Goal: Browse casually: Explore the website without a specific task or goal

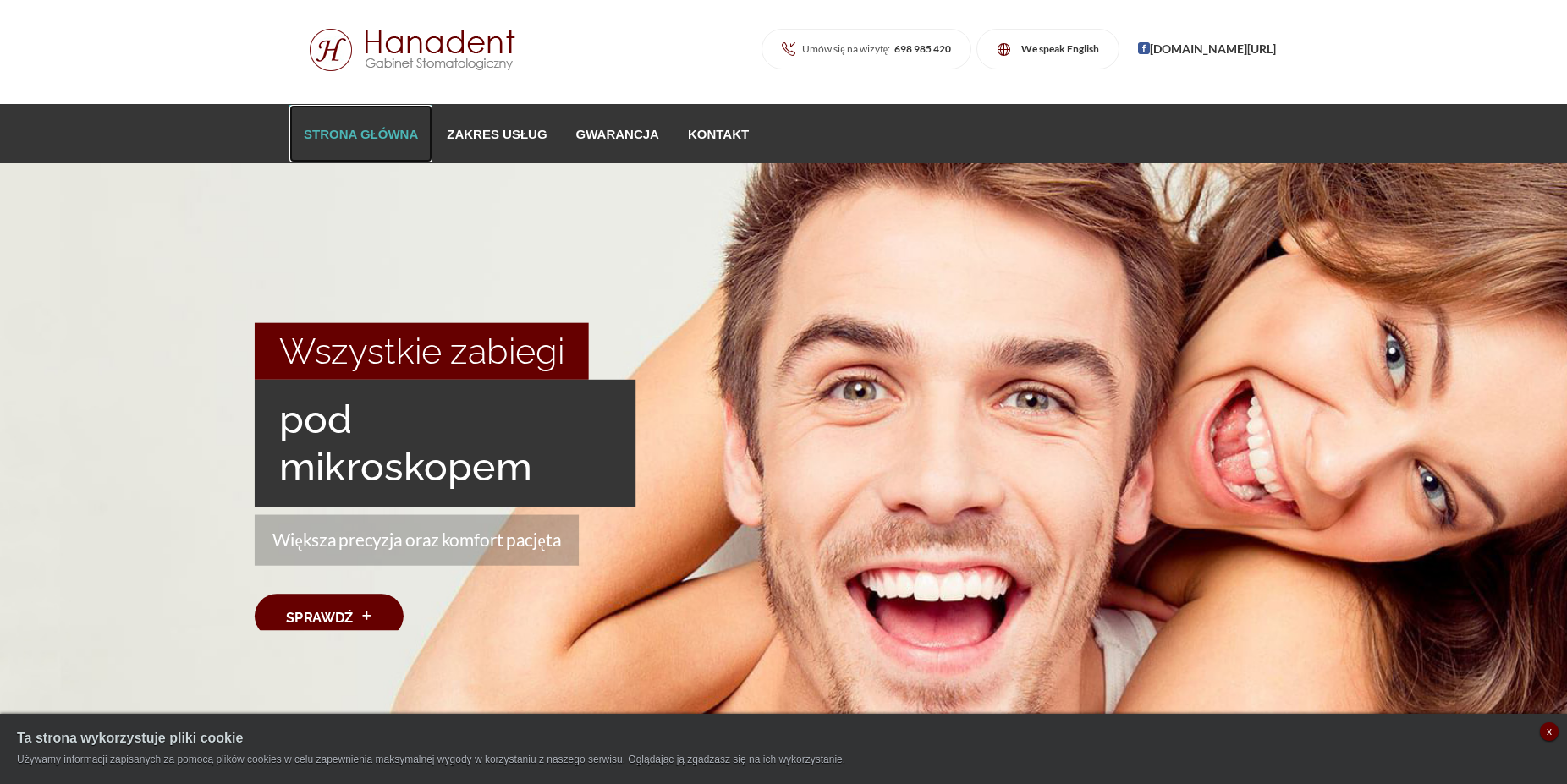
click at [339, 129] on link "Strona główna" at bounding box center [361, 134] width 143 height 58
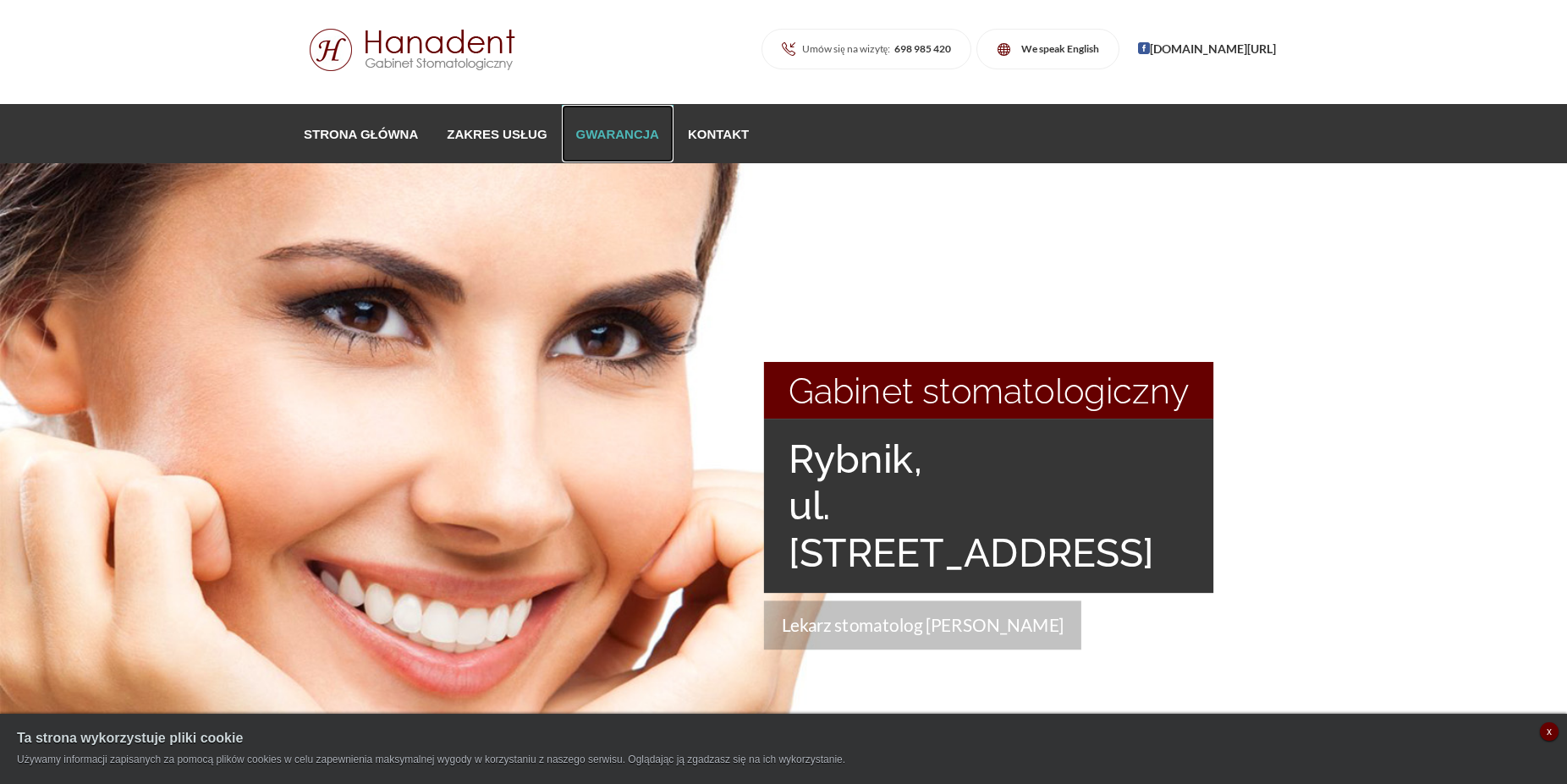
click at [594, 134] on link "Gwarancja" at bounding box center [618, 134] width 112 height 58
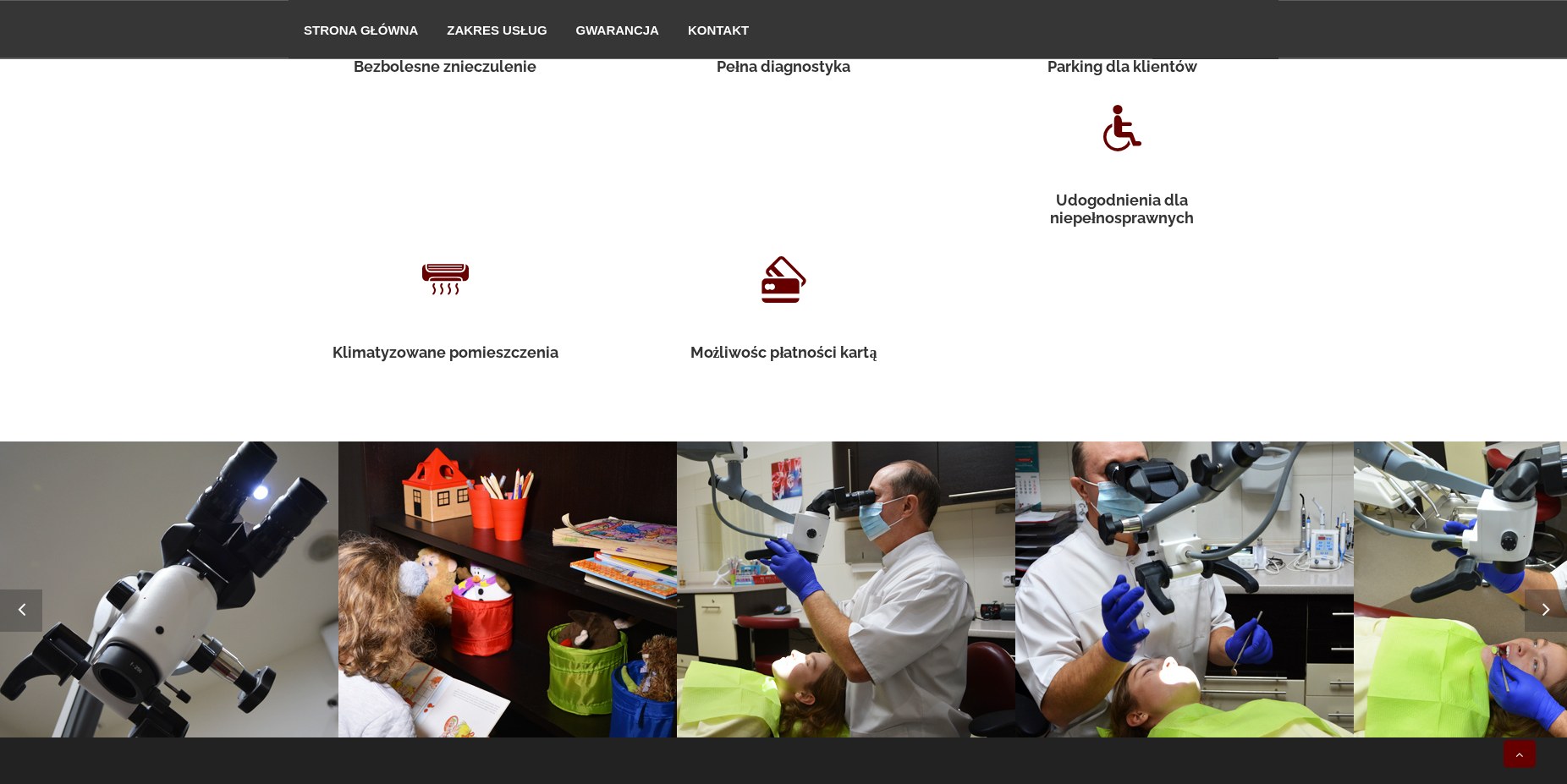
scroll to position [2933, 0]
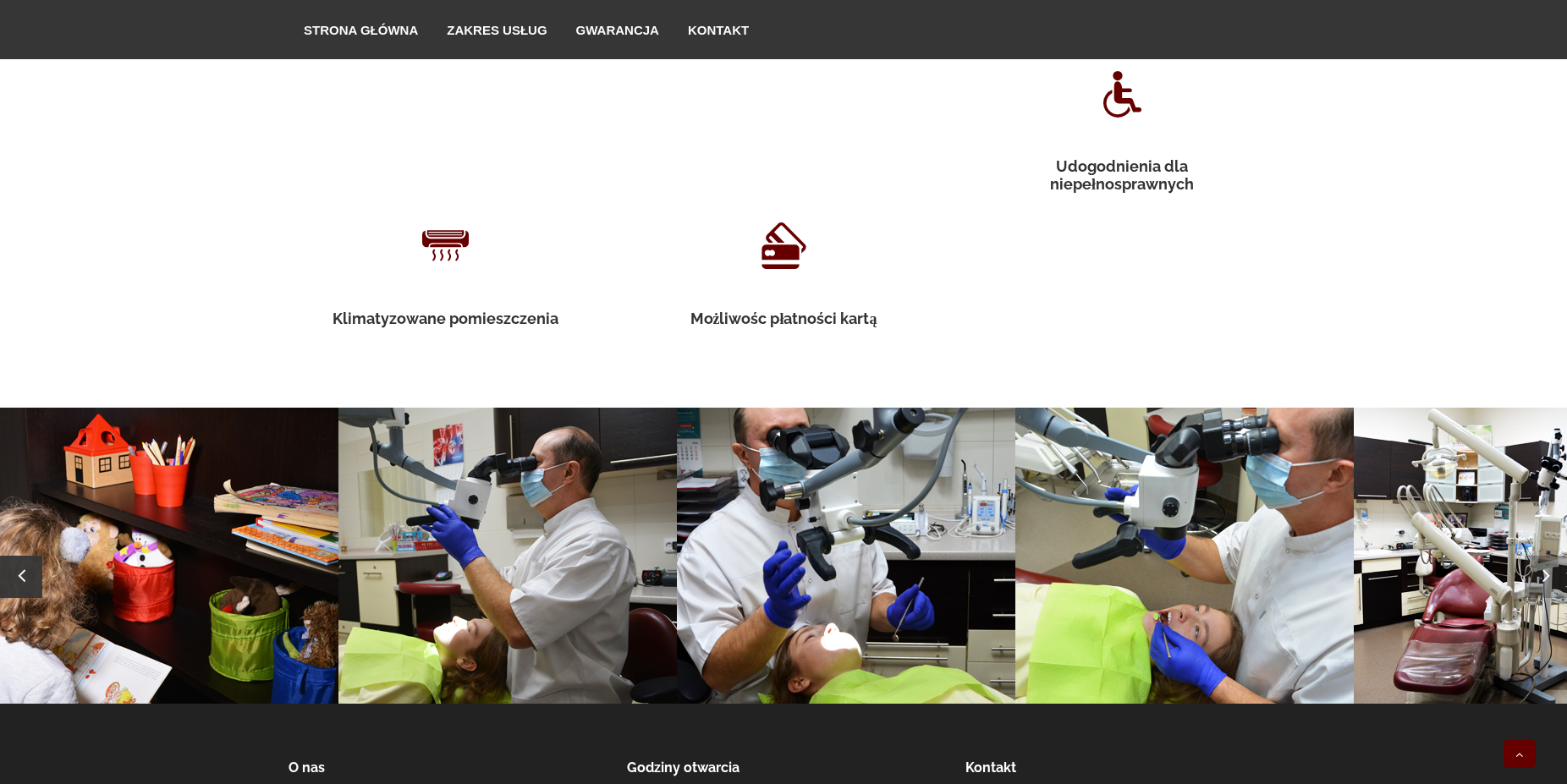
click at [11, 564] on icon at bounding box center [21, 575] width 42 height 22
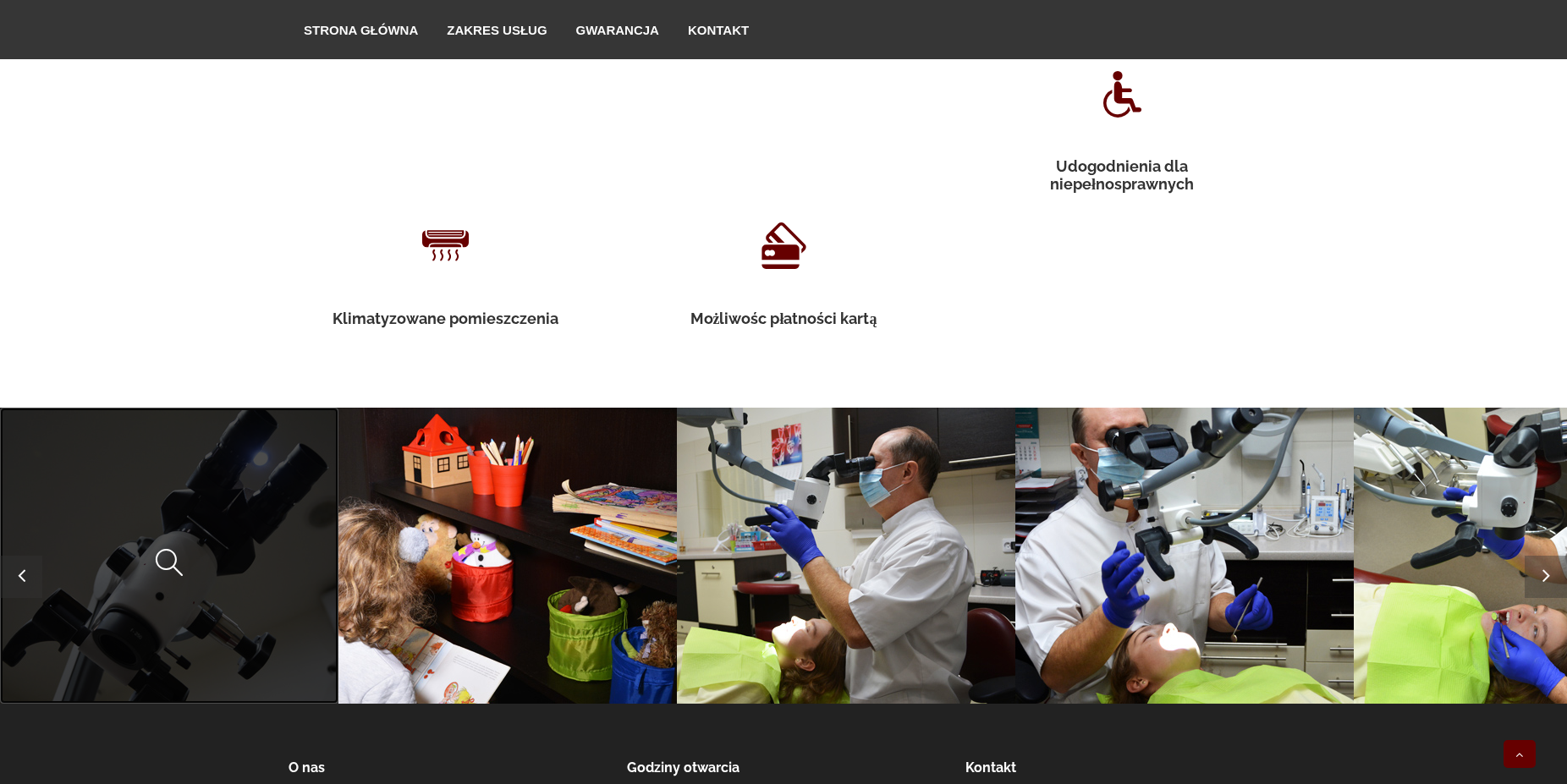
click at [0, 408] on span at bounding box center [0, 408] width 0 height 0
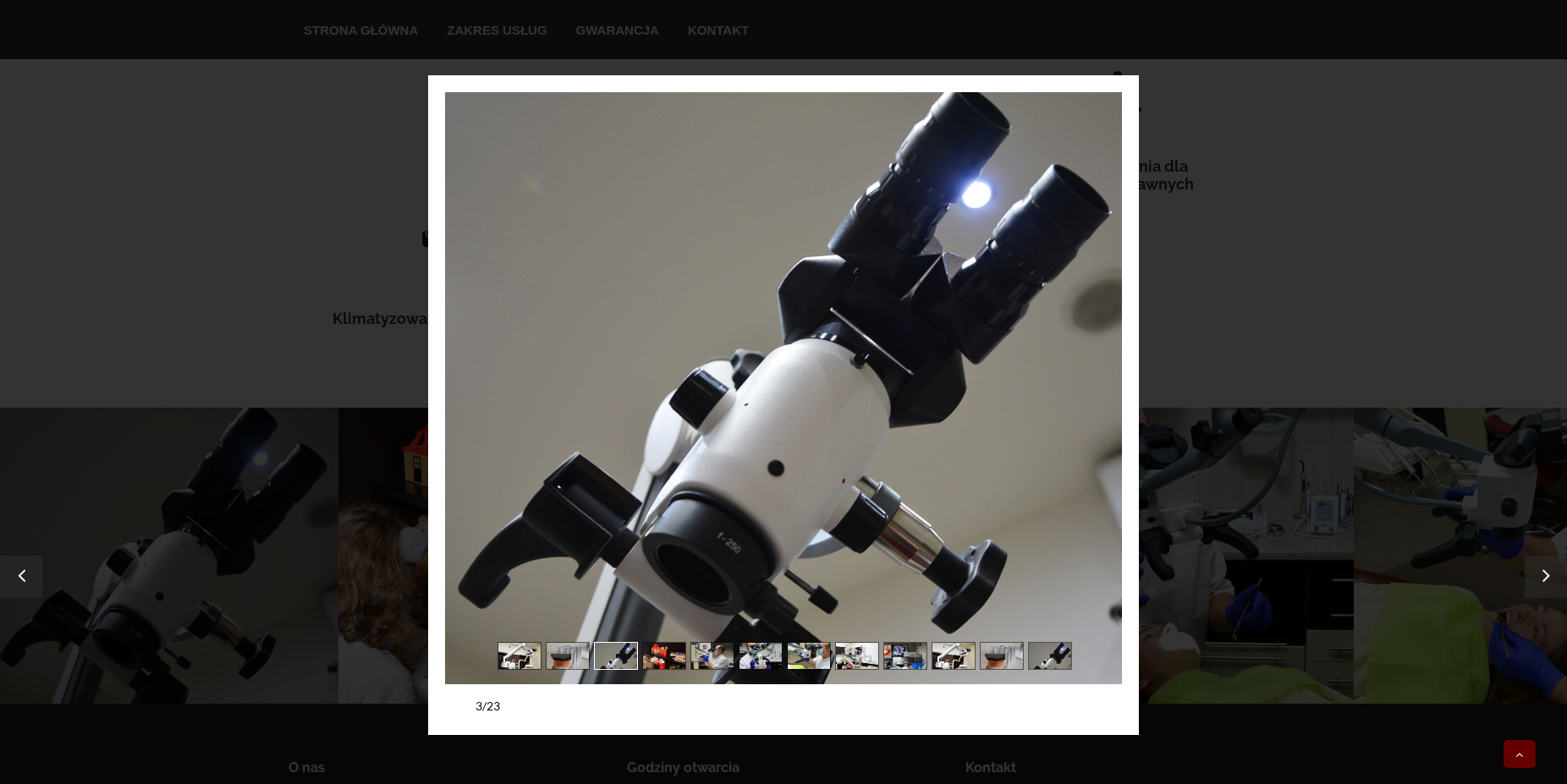
click at [1097, 344] on link "next" at bounding box center [956, 388] width 331 height 592
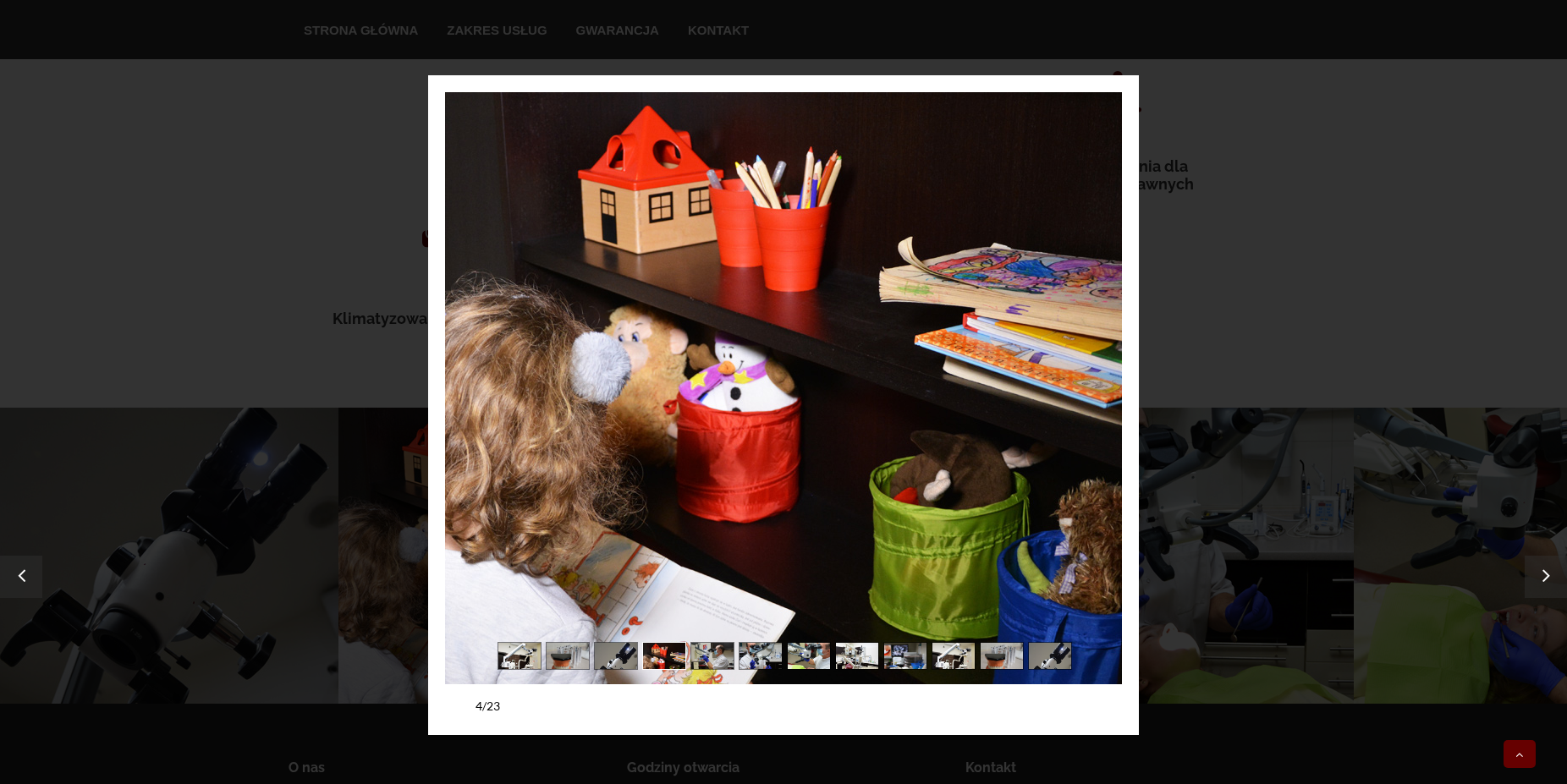
click at [1097, 344] on link "next" at bounding box center [956, 388] width 331 height 592
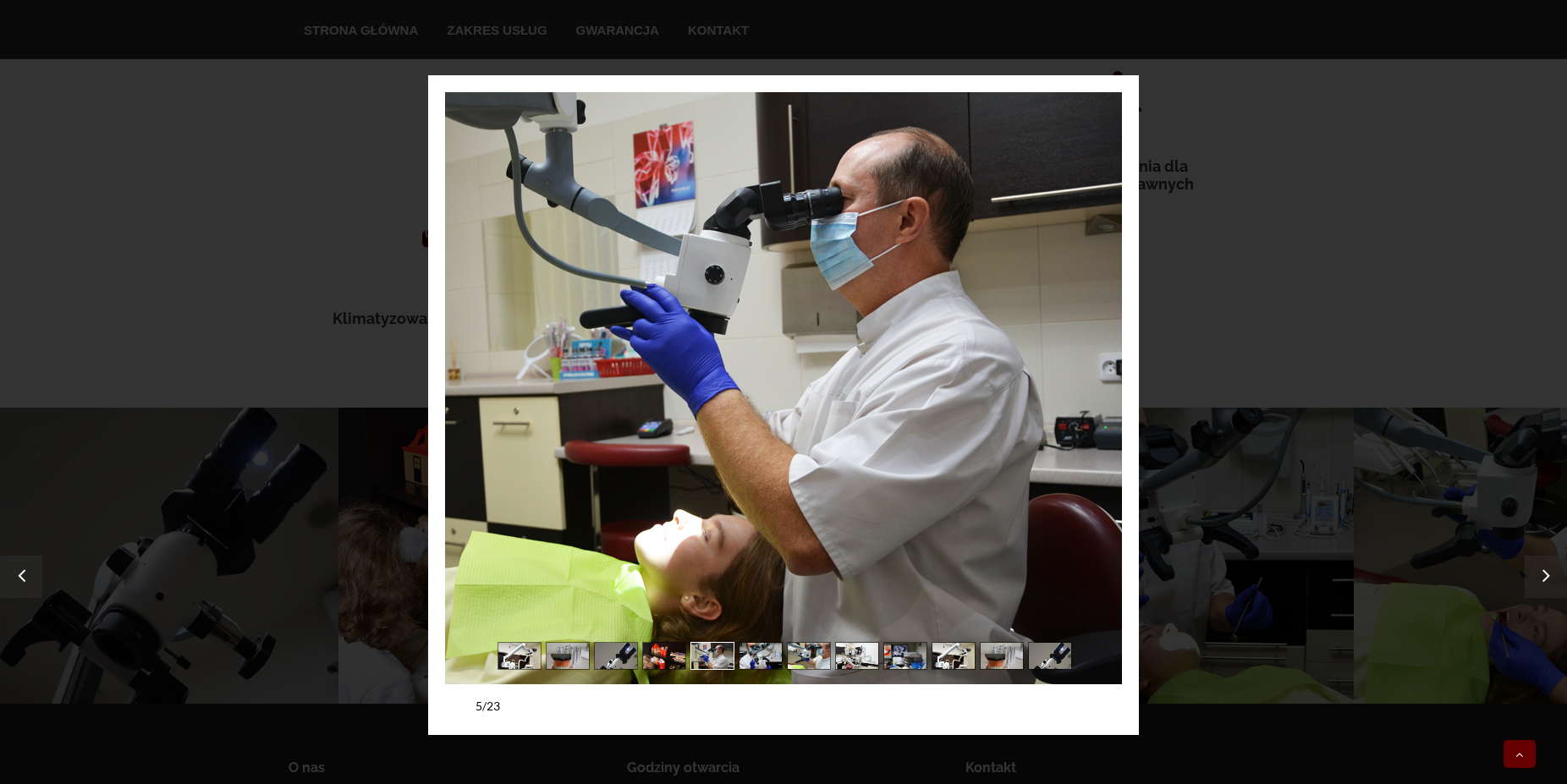
click at [1097, 344] on link "next" at bounding box center [956, 388] width 331 height 592
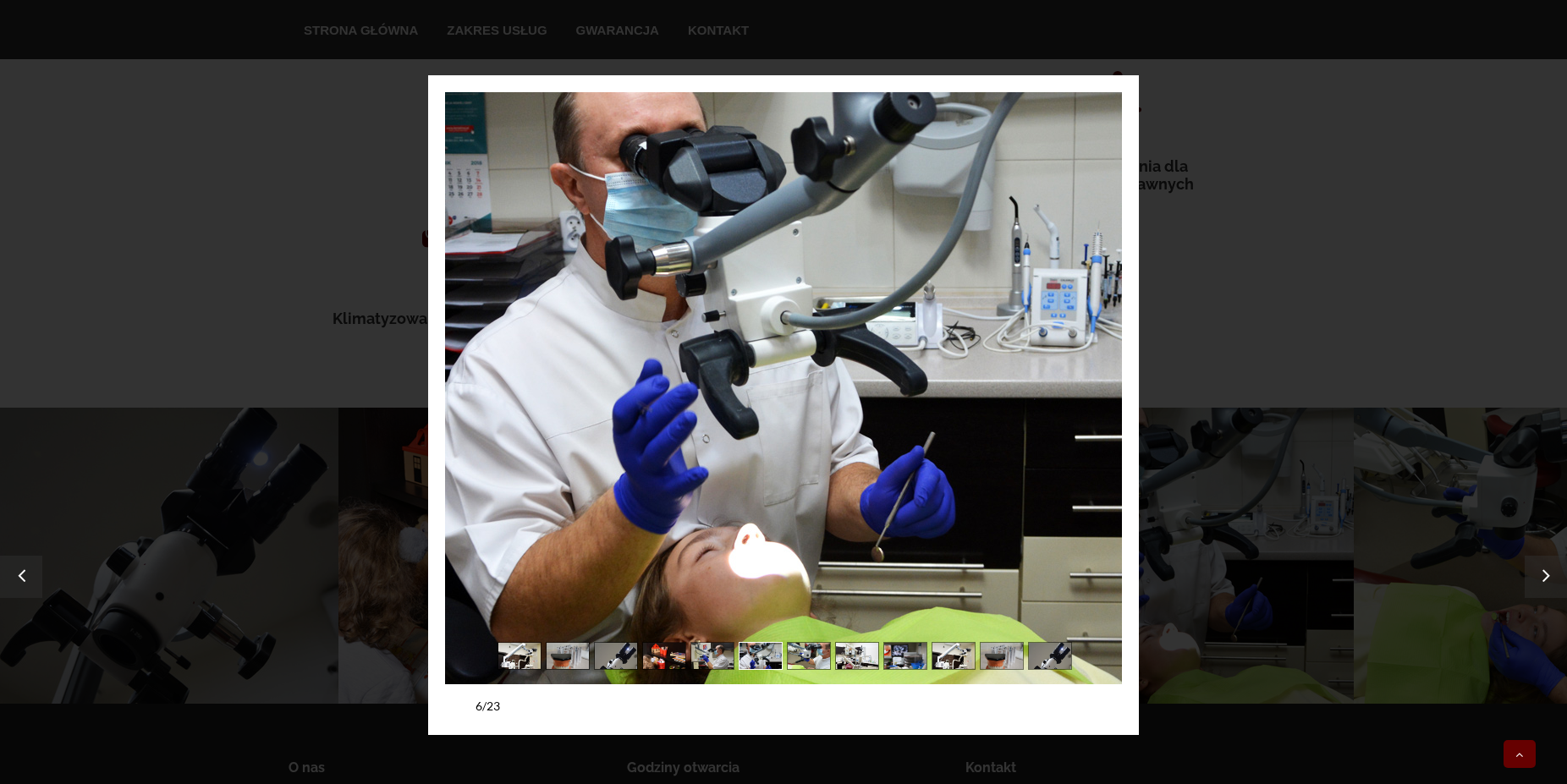
click at [1097, 344] on link "next" at bounding box center [956, 388] width 331 height 592
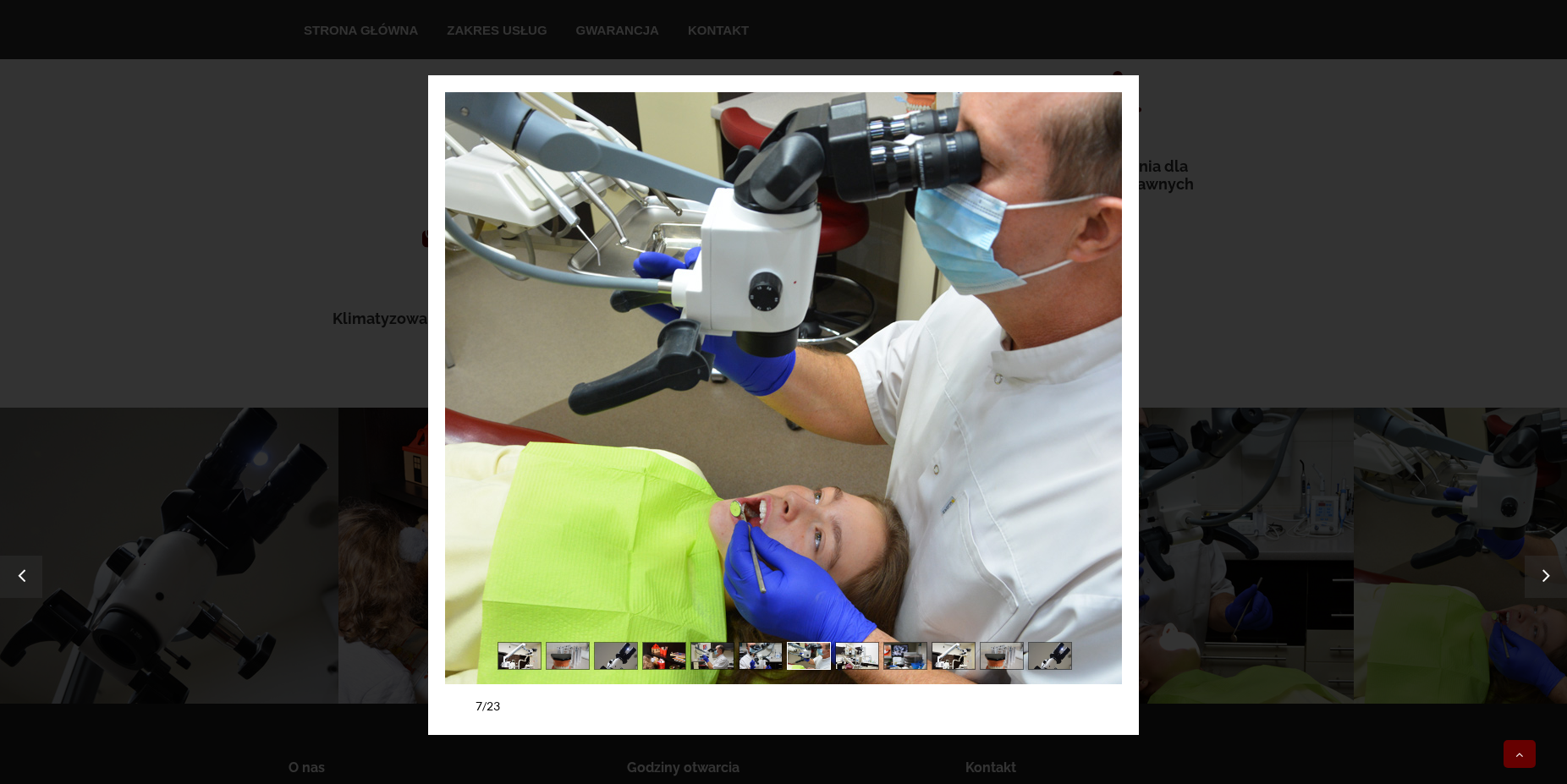
click at [1097, 344] on link "next" at bounding box center [956, 388] width 331 height 592
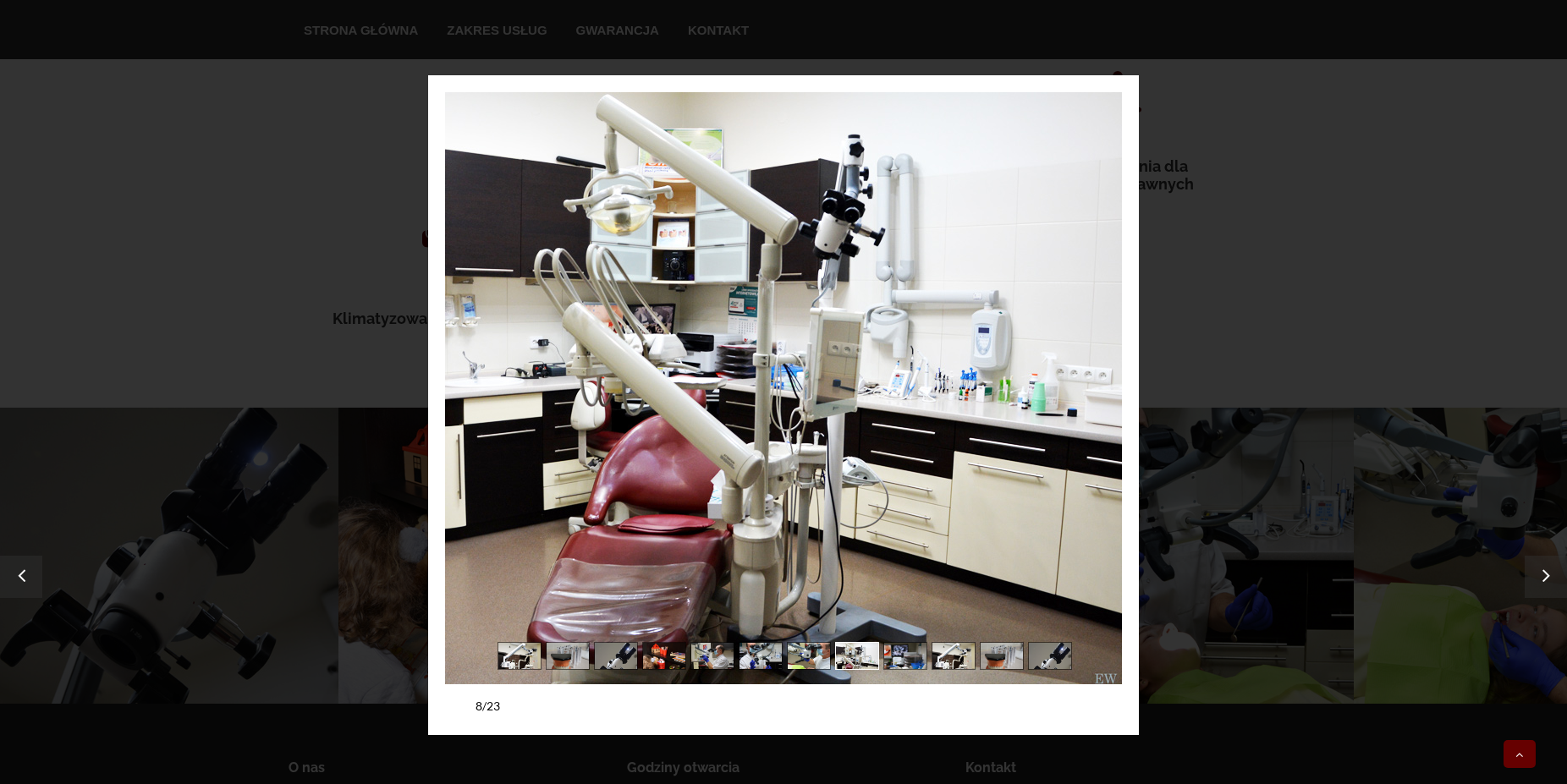
click at [1097, 344] on link "next" at bounding box center [956, 388] width 331 height 592
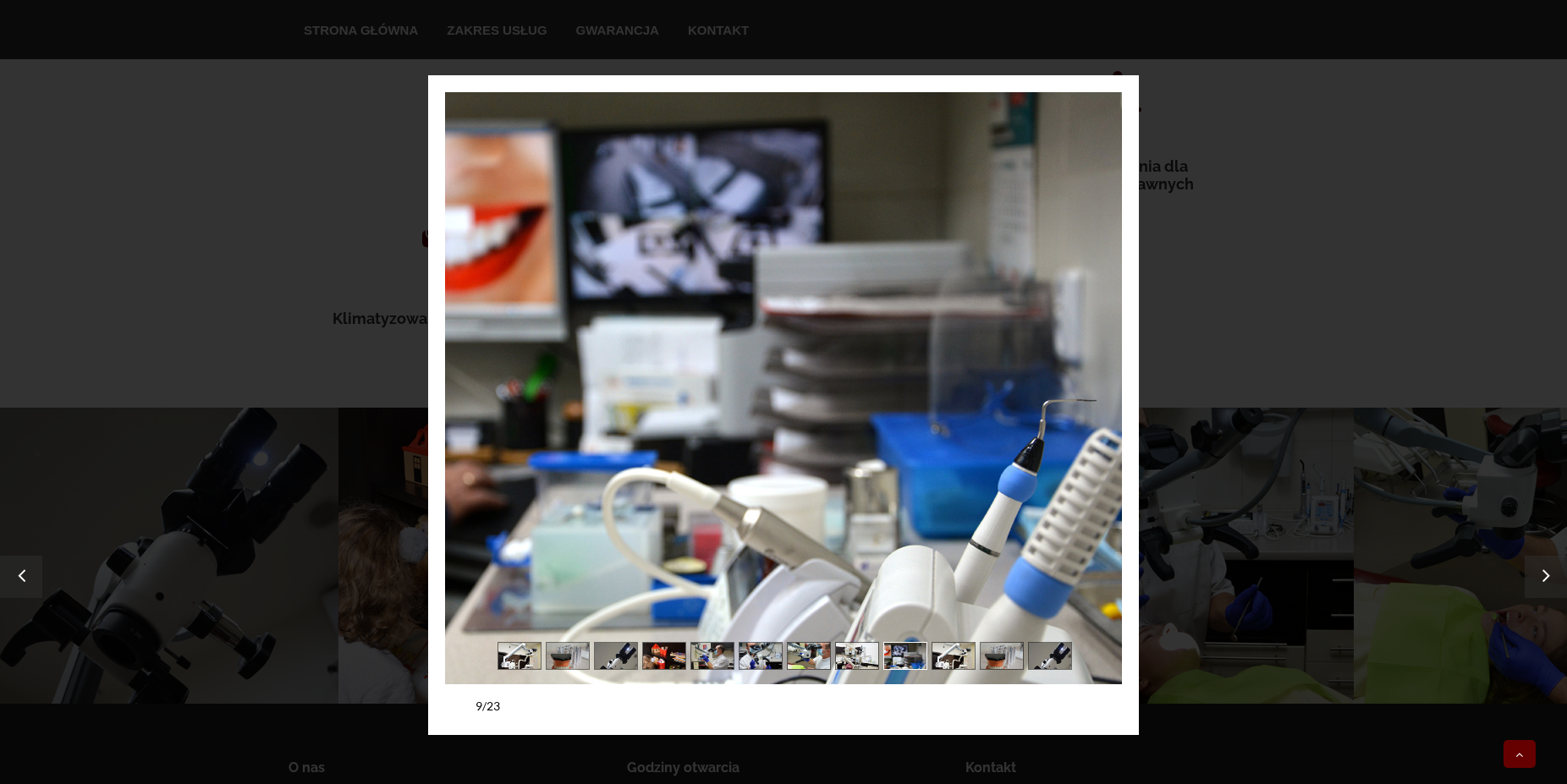
click at [1097, 344] on link "next" at bounding box center [956, 388] width 331 height 592
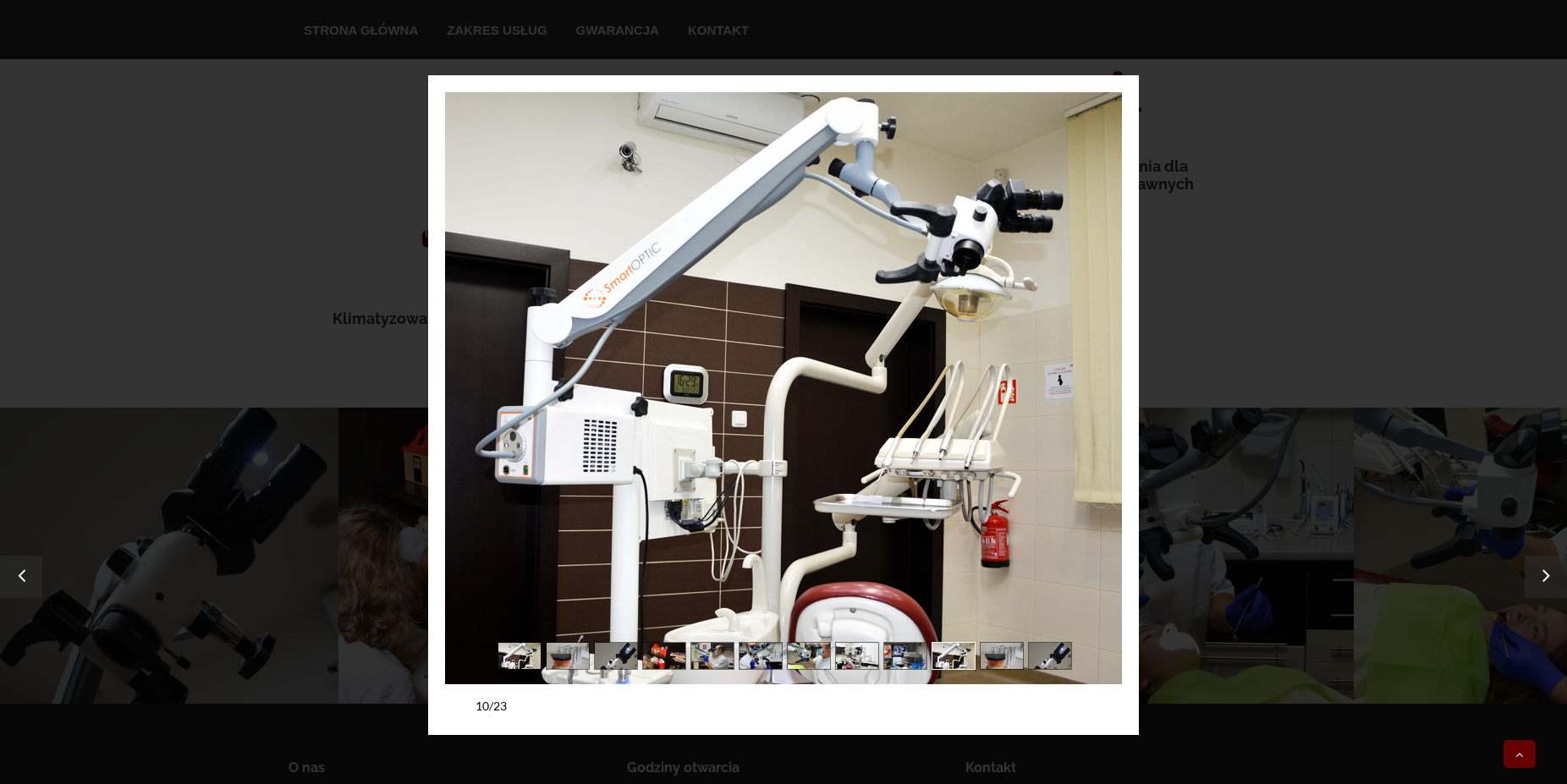
click at [1097, 344] on link "next" at bounding box center [956, 388] width 331 height 592
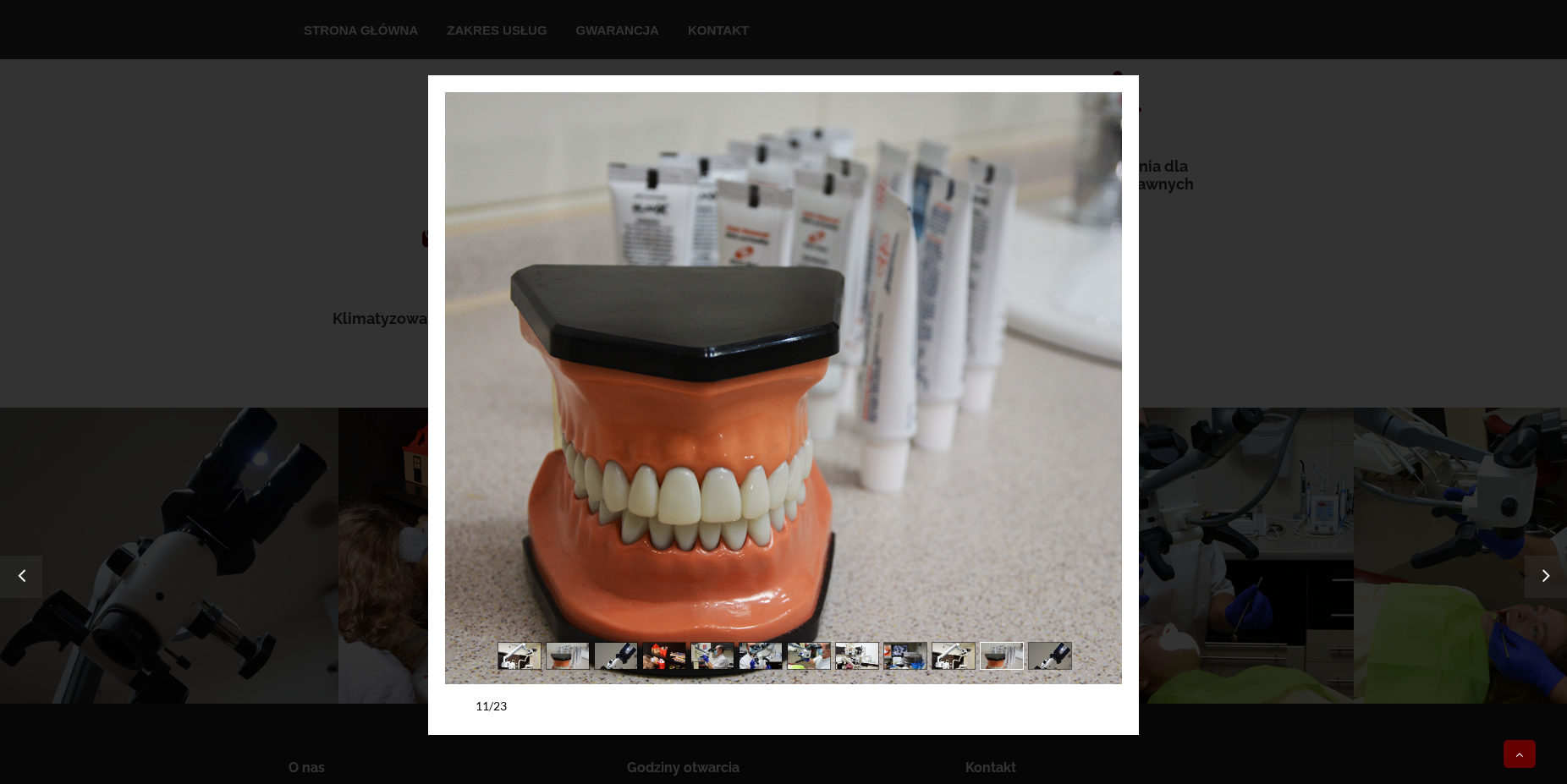
click at [1097, 344] on link "next" at bounding box center [956, 388] width 331 height 592
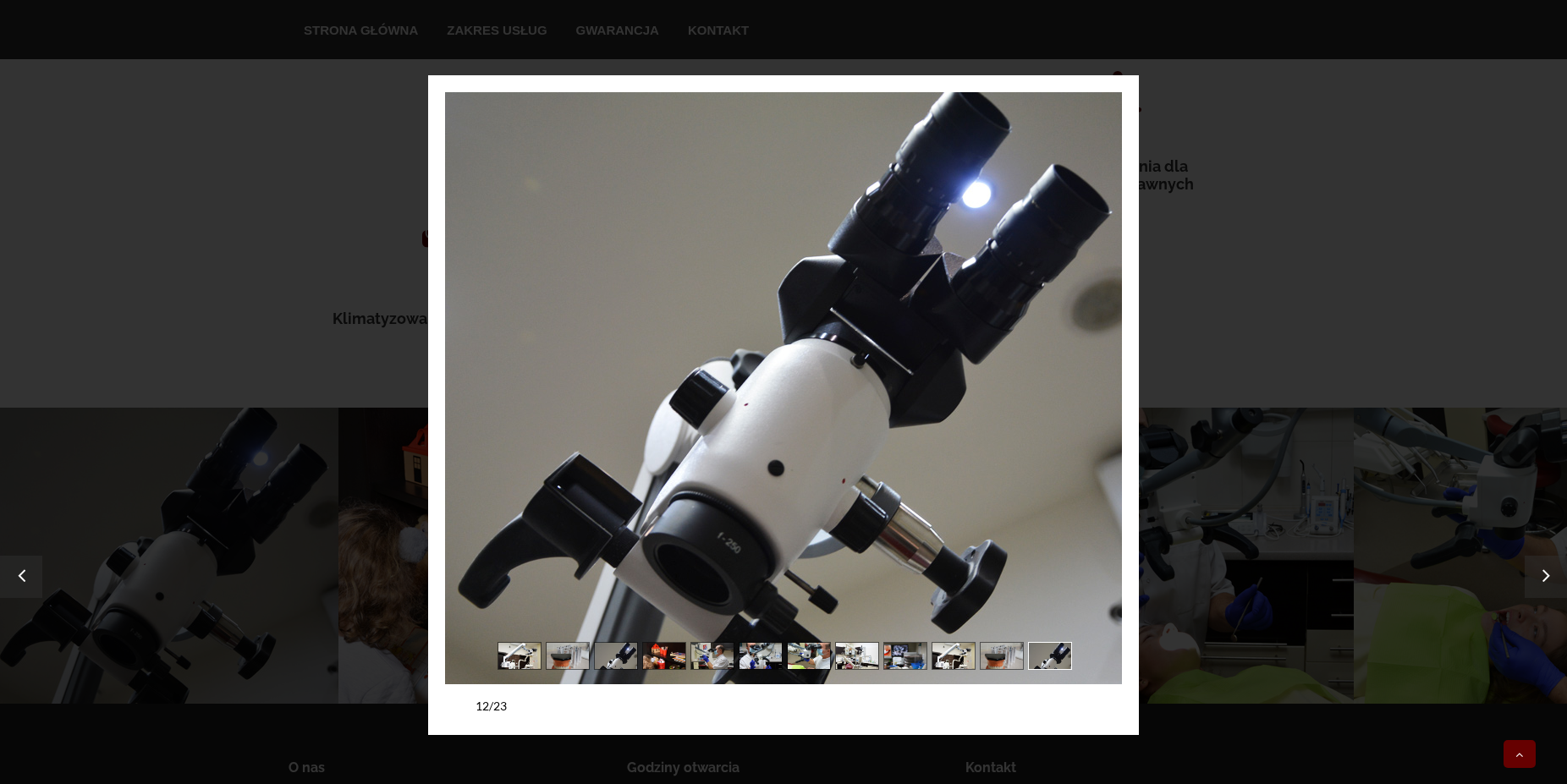
click at [1097, 344] on link "next" at bounding box center [956, 388] width 331 height 592
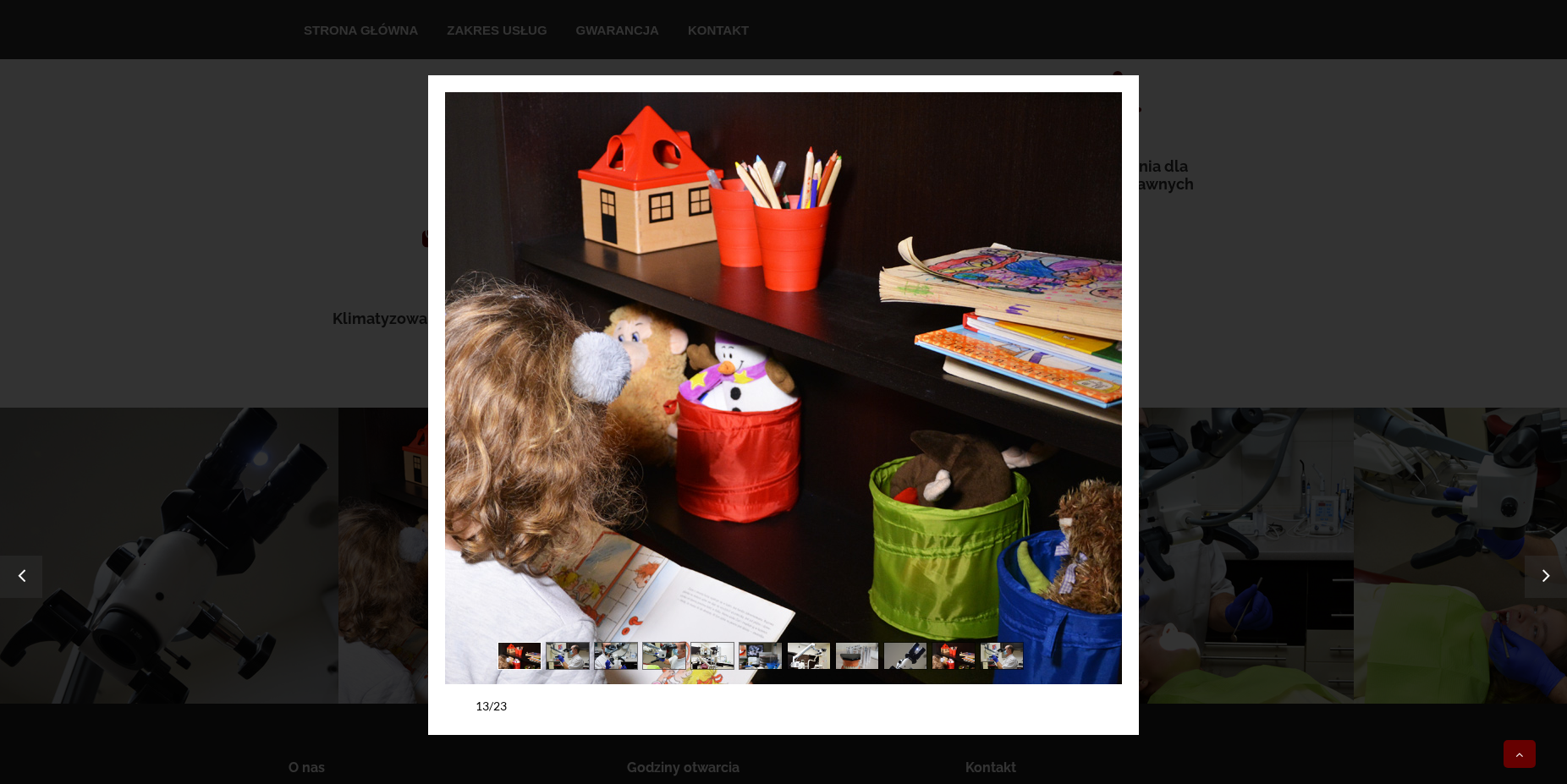
click at [1097, 344] on link "next" at bounding box center [956, 388] width 331 height 592
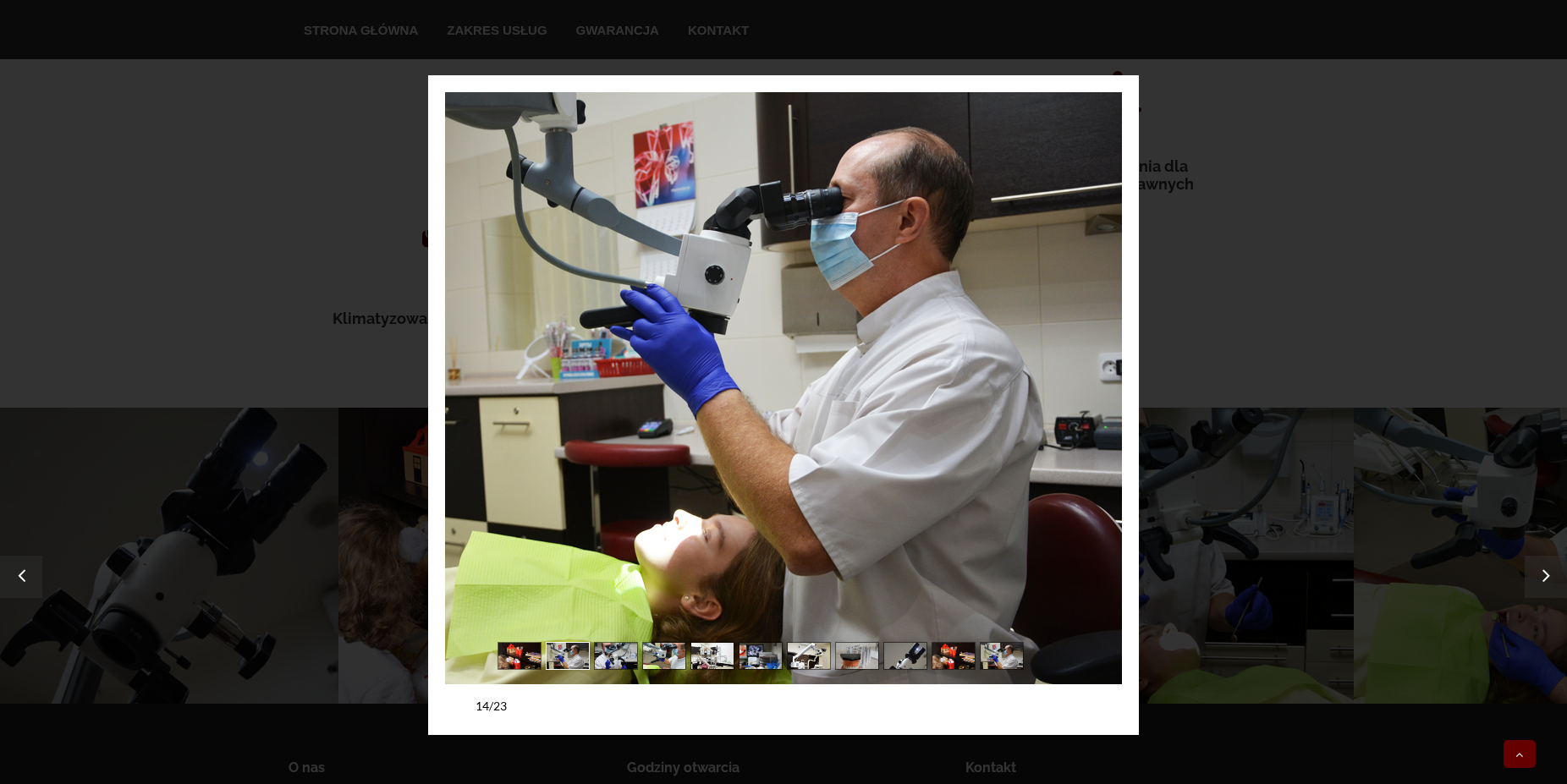
click at [1097, 344] on link "next" at bounding box center [956, 388] width 331 height 592
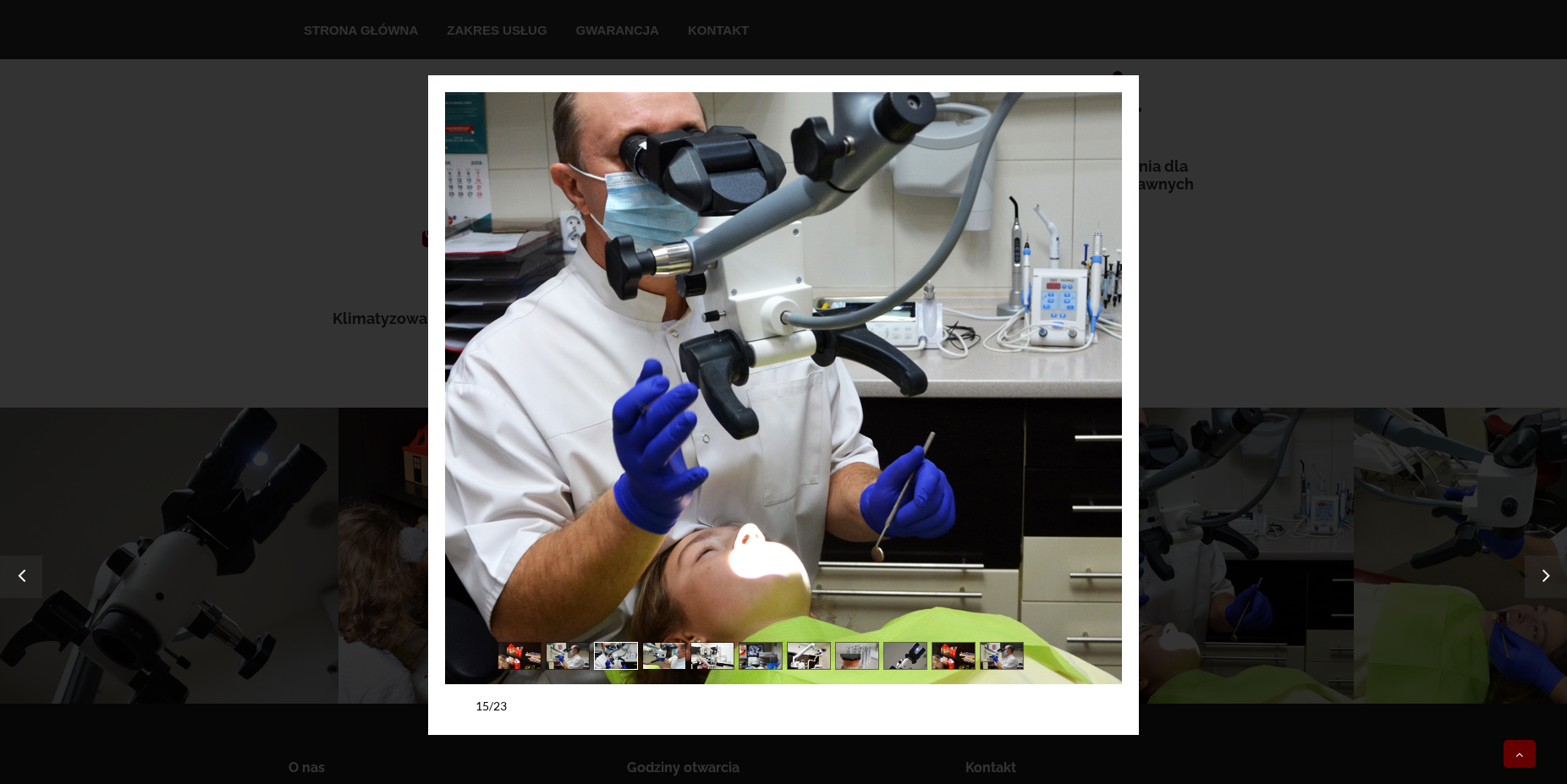
click at [1097, 344] on link "next" at bounding box center [956, 388] width 331 height 592
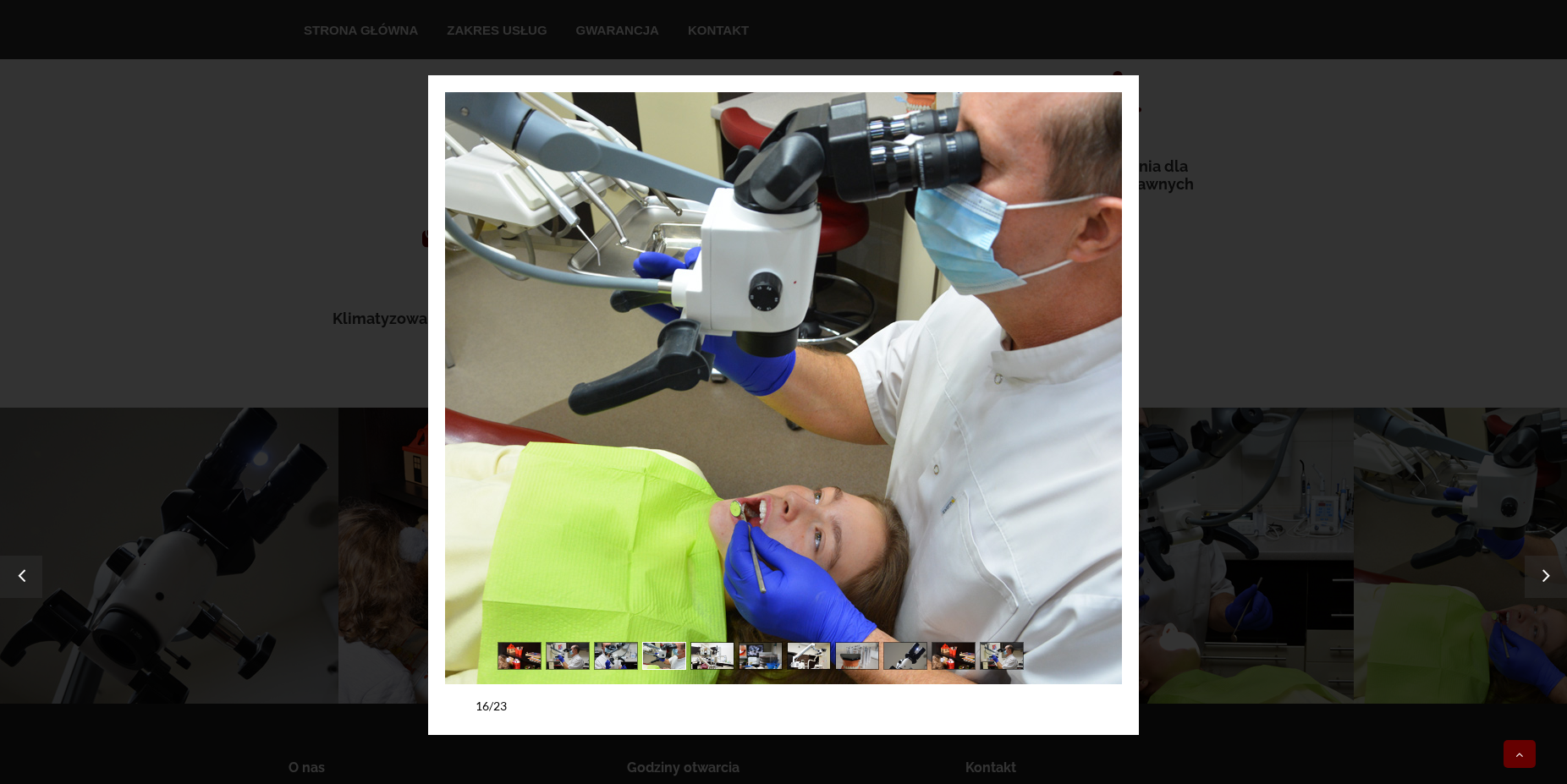
click at [1097, 344] on link "next" at bounding box center [956, 388] width 331 height 592
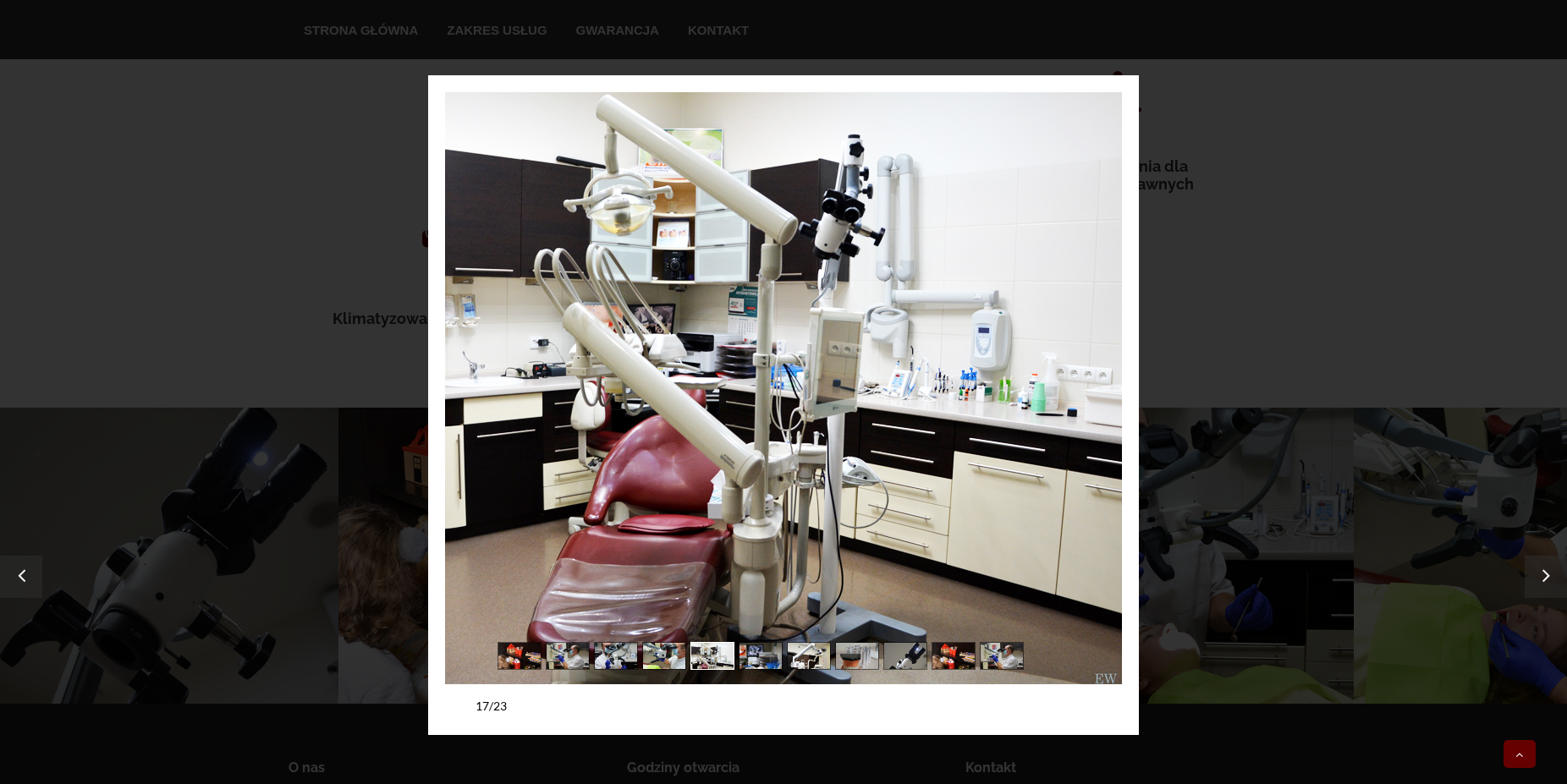
click at [1097, 344] on link "next" at bounding box center [956, 388] width 331 height 592
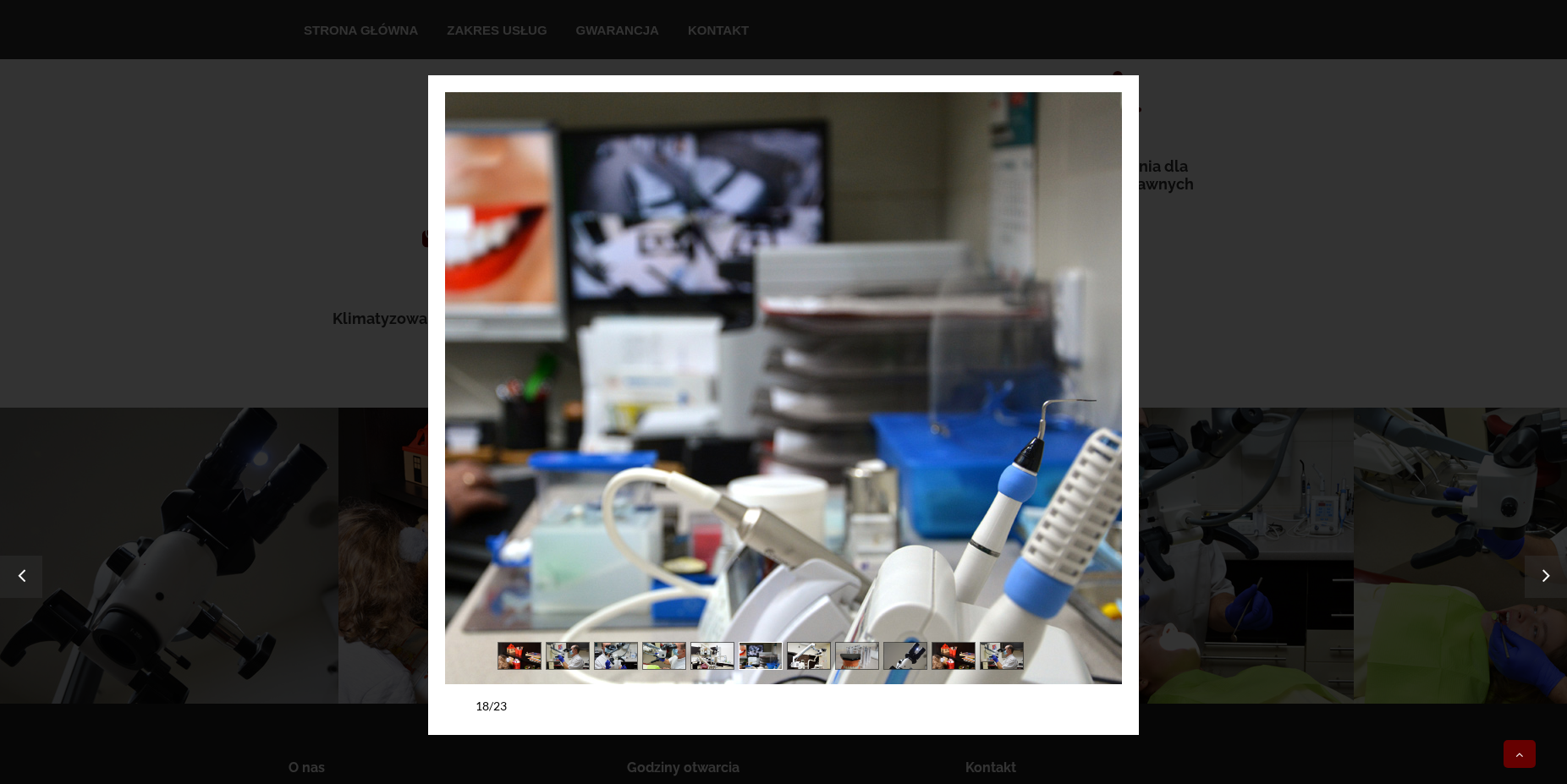
click at [1097, 344] on link "next" at bounding box center [956, 388] width 331 height 592
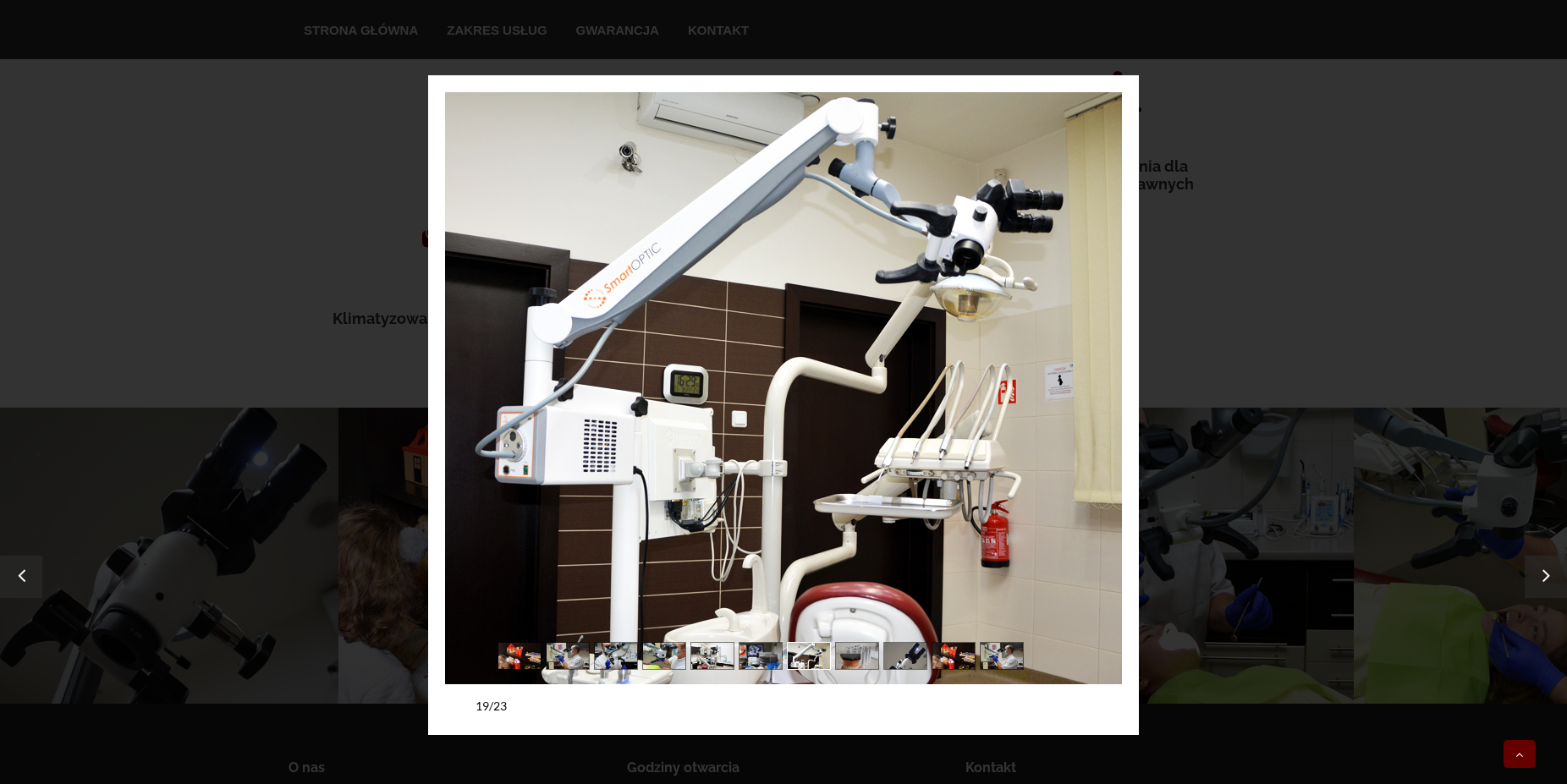
click at [1097, 344] on link "next" at bounding box center [956, 388] width 331 height 592
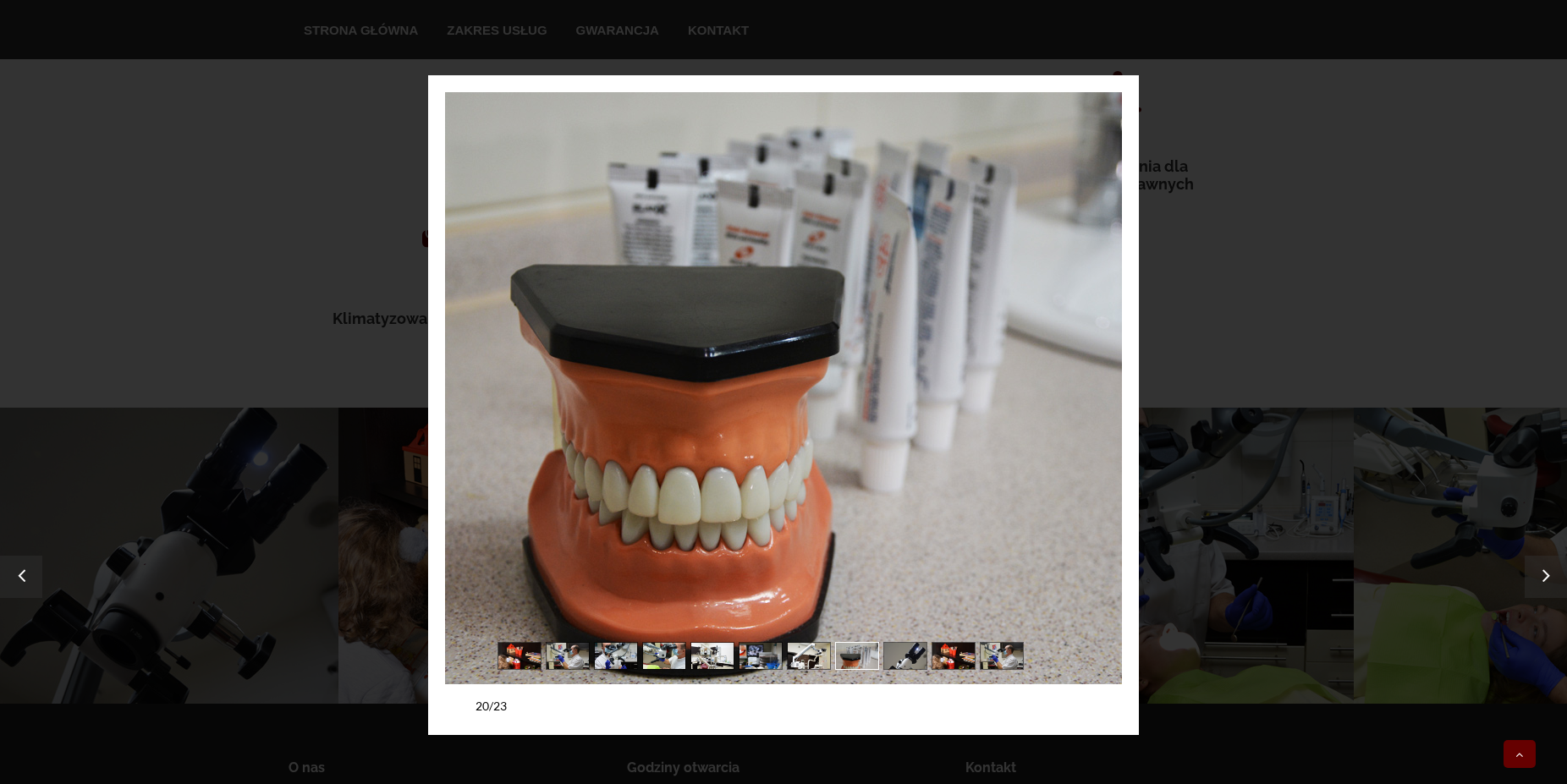
click at [1097, 344] on link "next" at bounding box center [956, 388] width 331 height 592
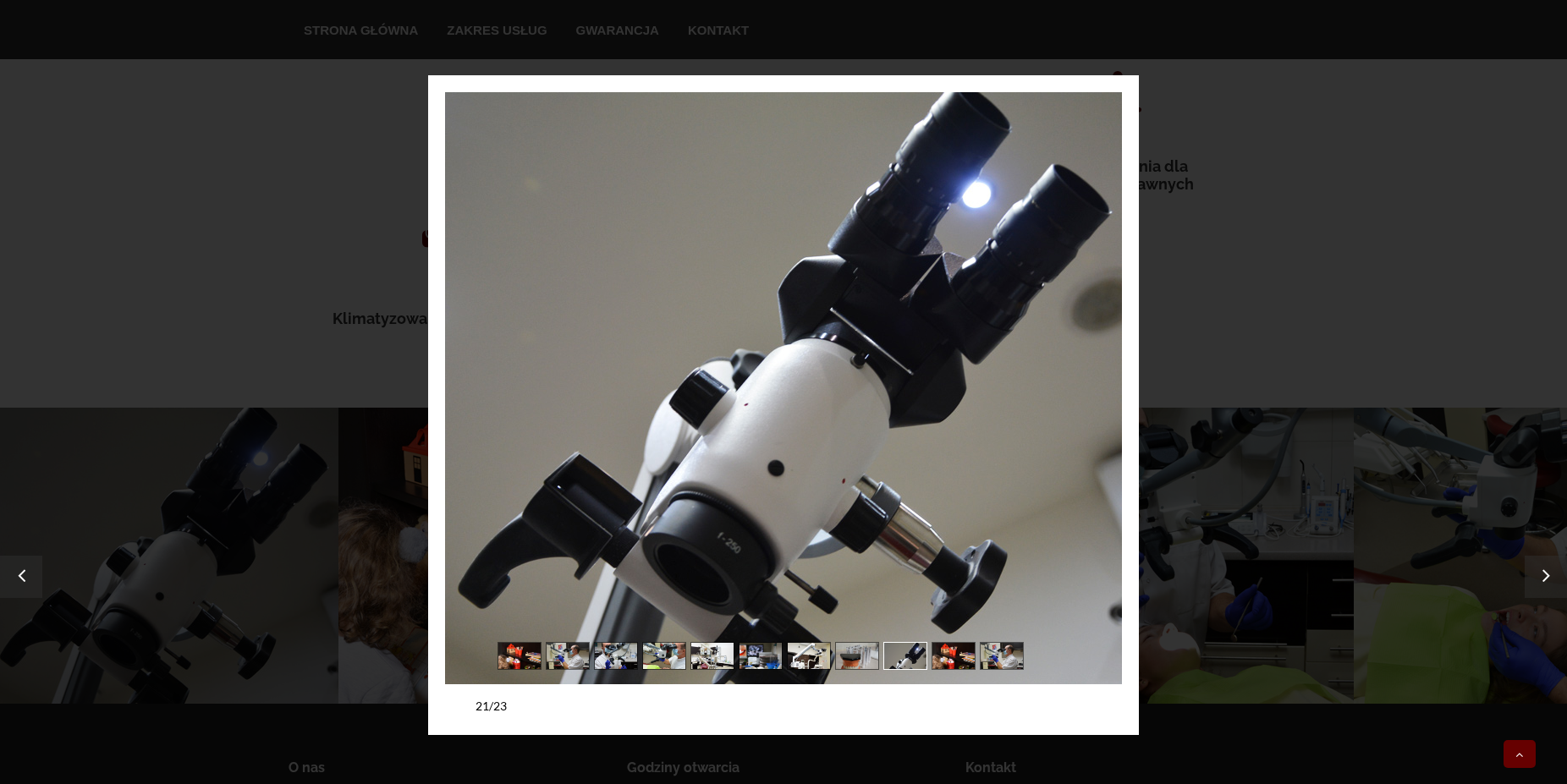
click at [1097, 343] on link "next" at bounding box center [956, 388] width 331 height 592
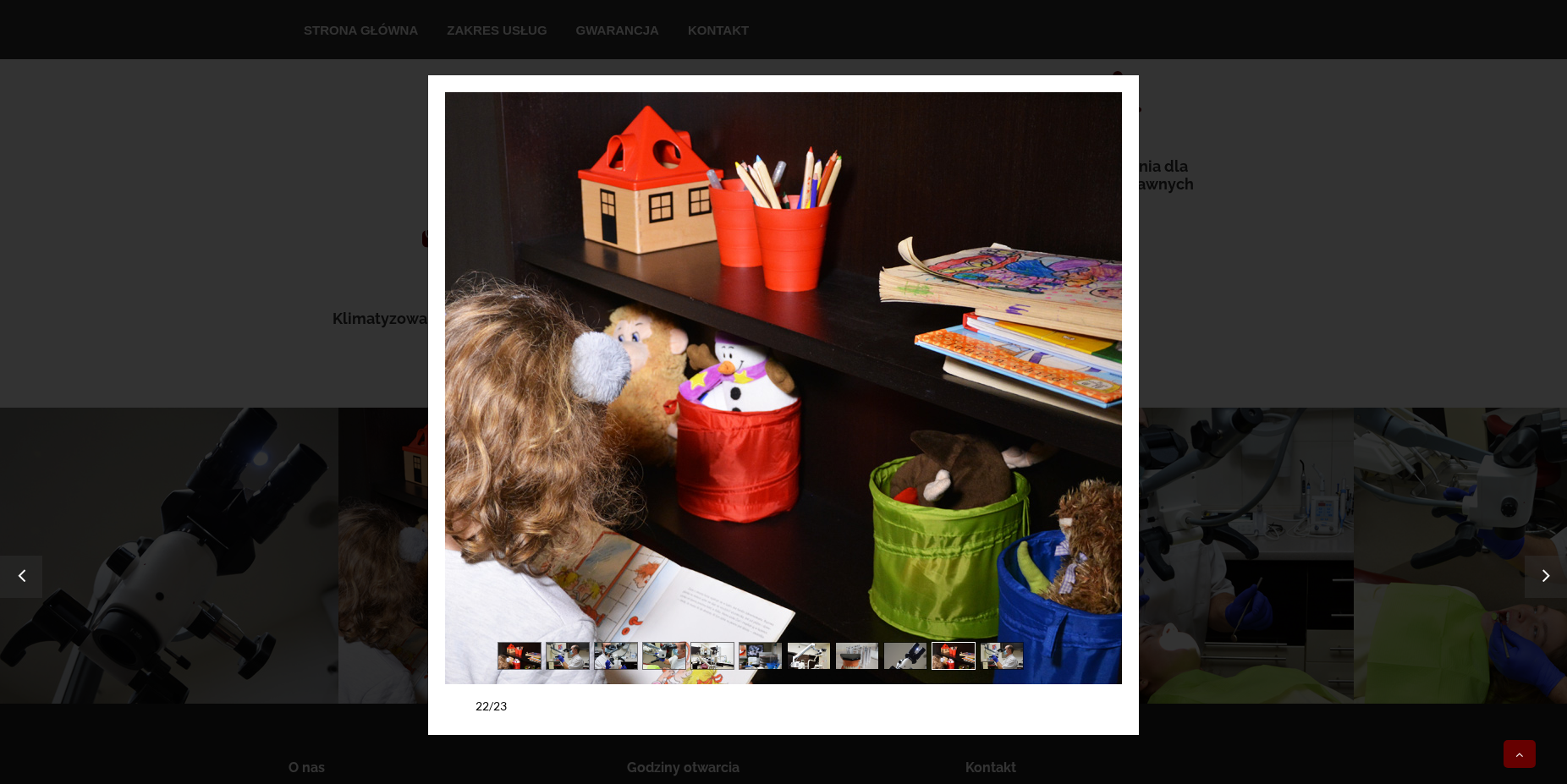
click at [1097, 343] on link "next" at bounding box center [956, 388] width 331 height 592
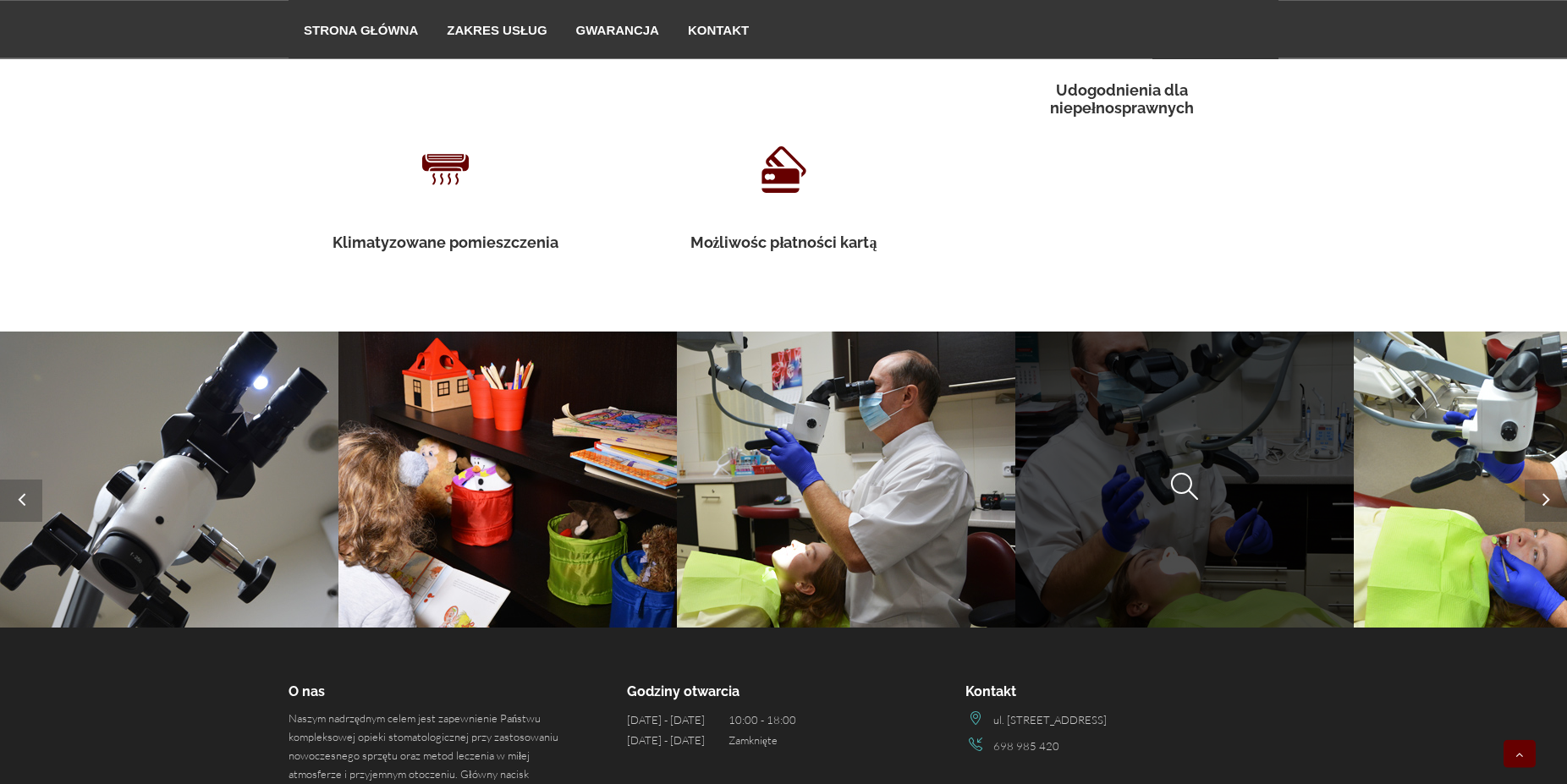
scroll to position [2938, 0]
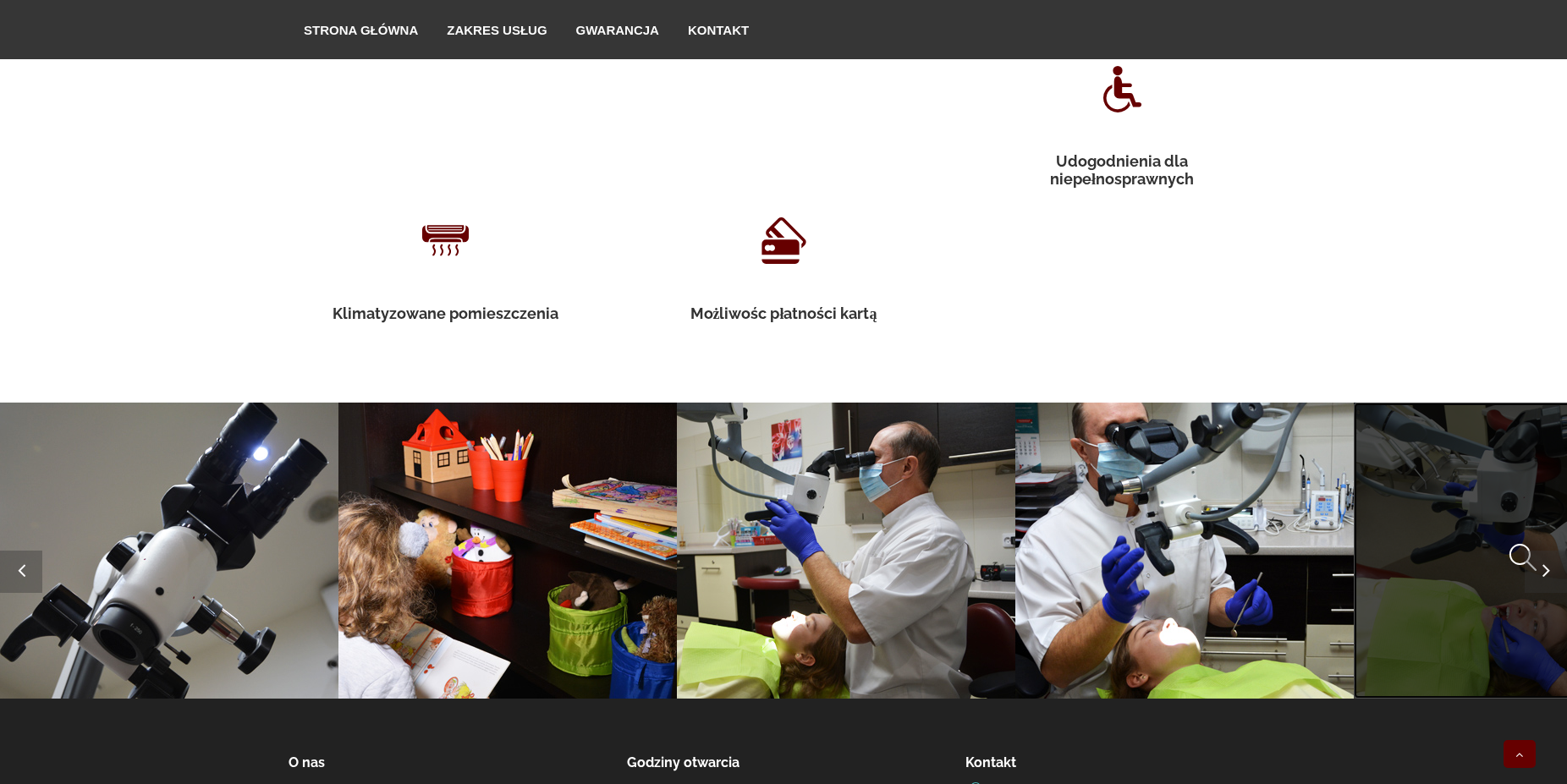
click at [1354, 403] on span at bounding box center [1354, 403] width 0 height 0
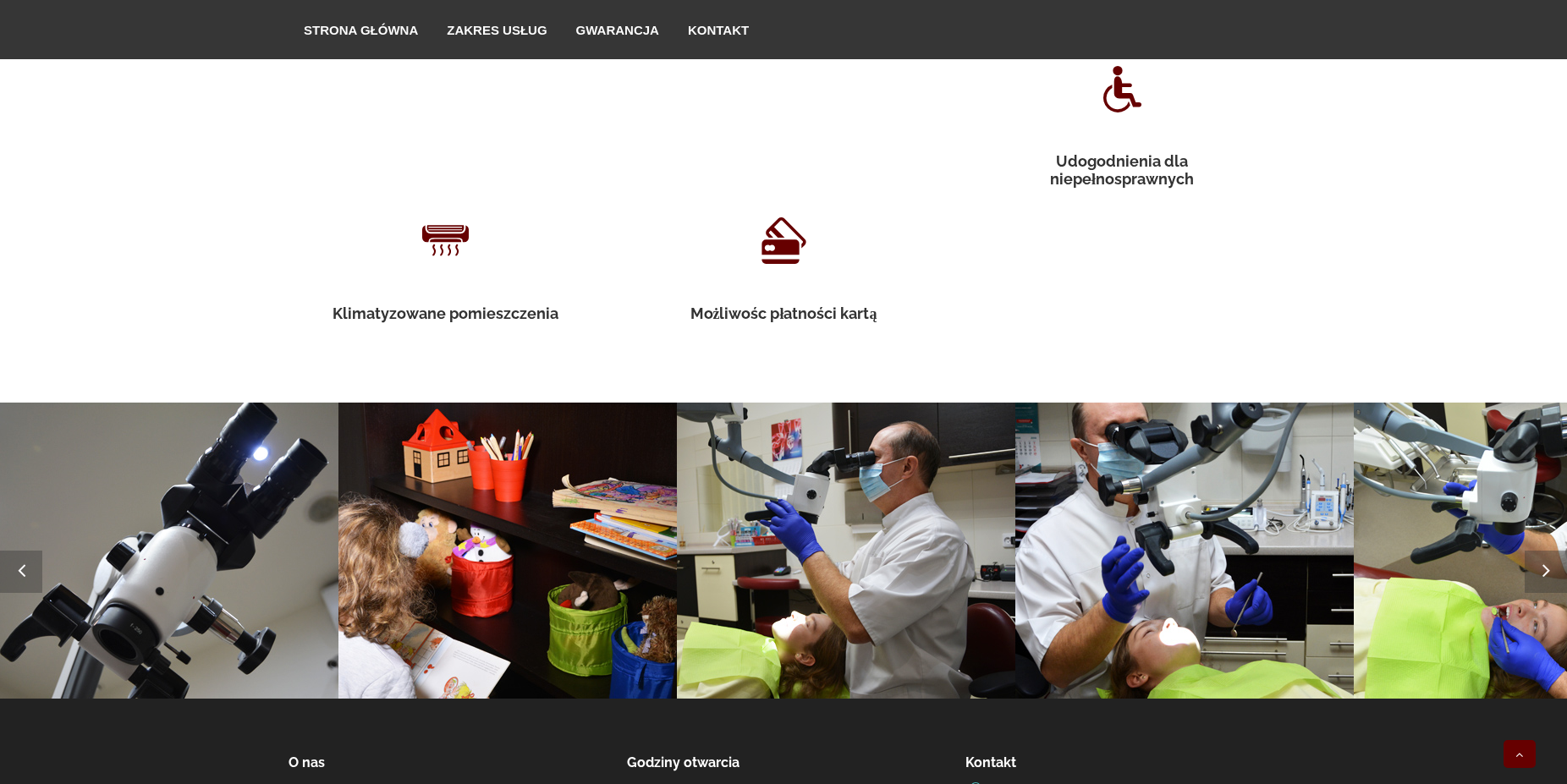
scroll to position [2933, 0]
